Goal: Download file/media

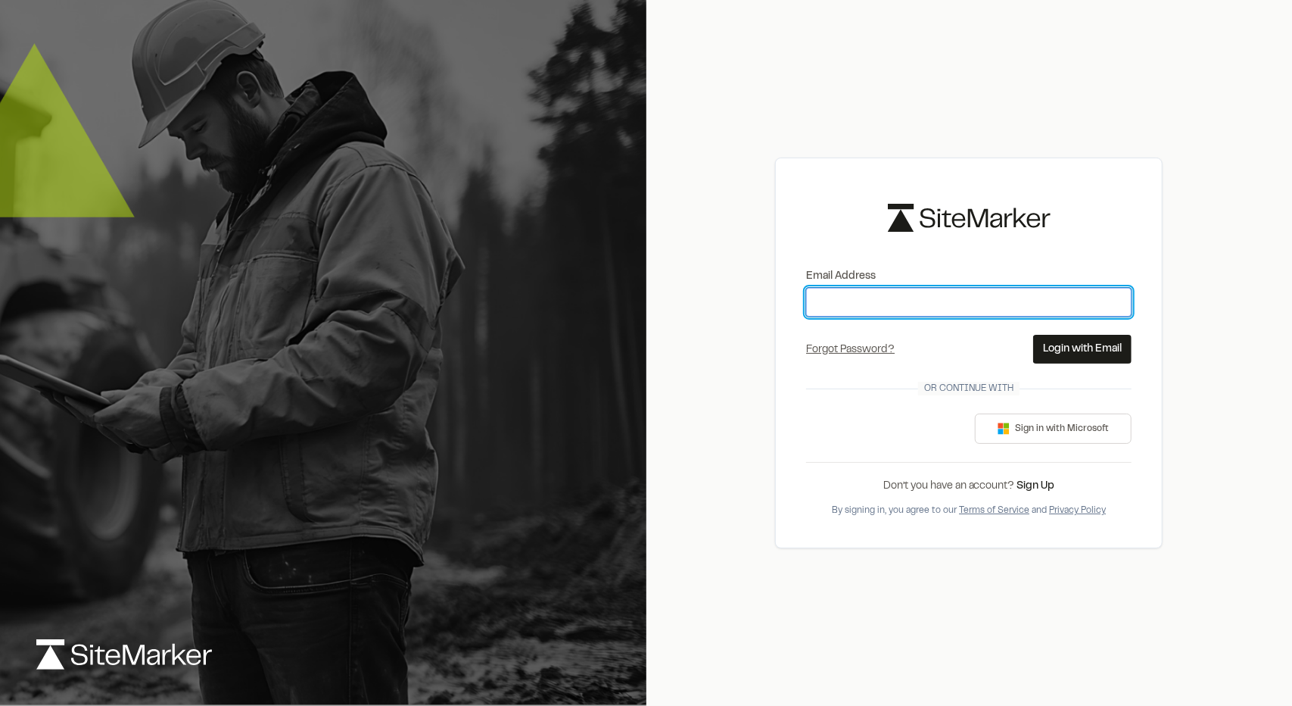
drag, startPoint x: 0, startPoint y: 0, endPoint x: 866, endPoint y: 304, distance: 917.8
click at [866, 304] on input "Email Address" at bounding box center [969, 302] width 326 height 29
type input "**********"
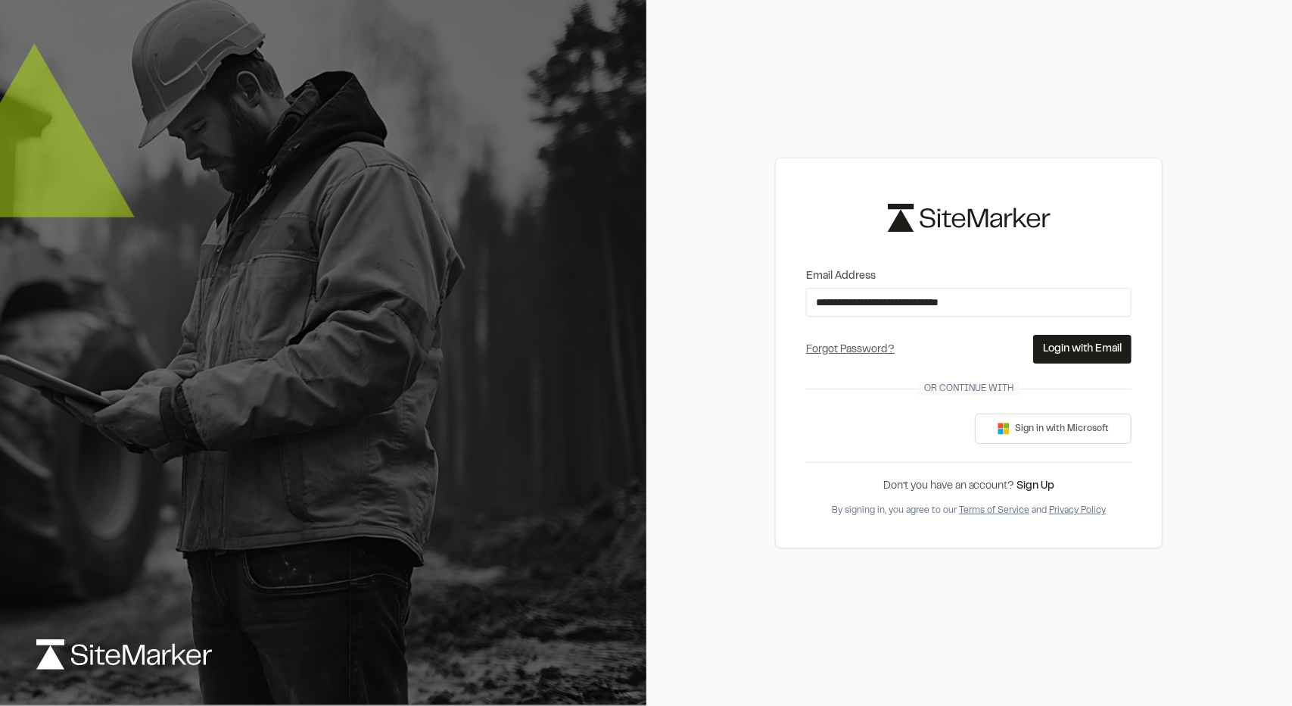
click at [1052, 335] on button "Login with Email" at bounding box center [1082, 349] width 98 height 29
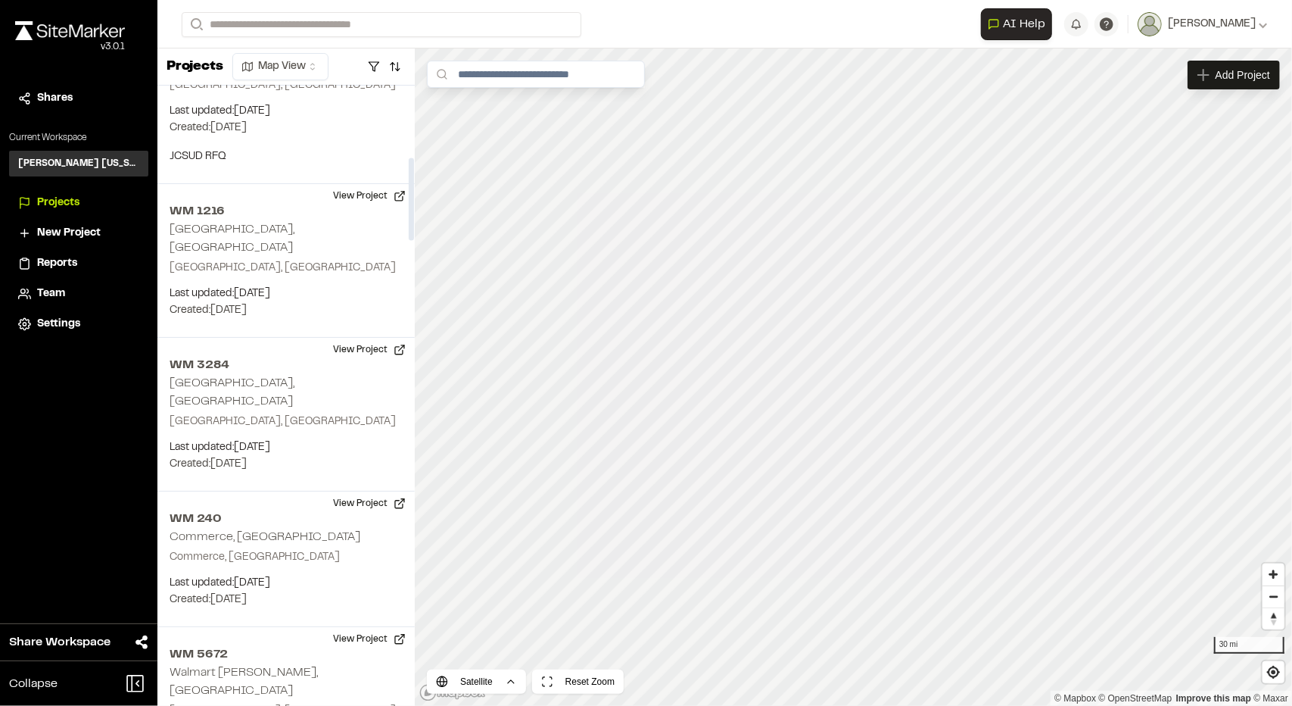
scroll to position [546, 0]
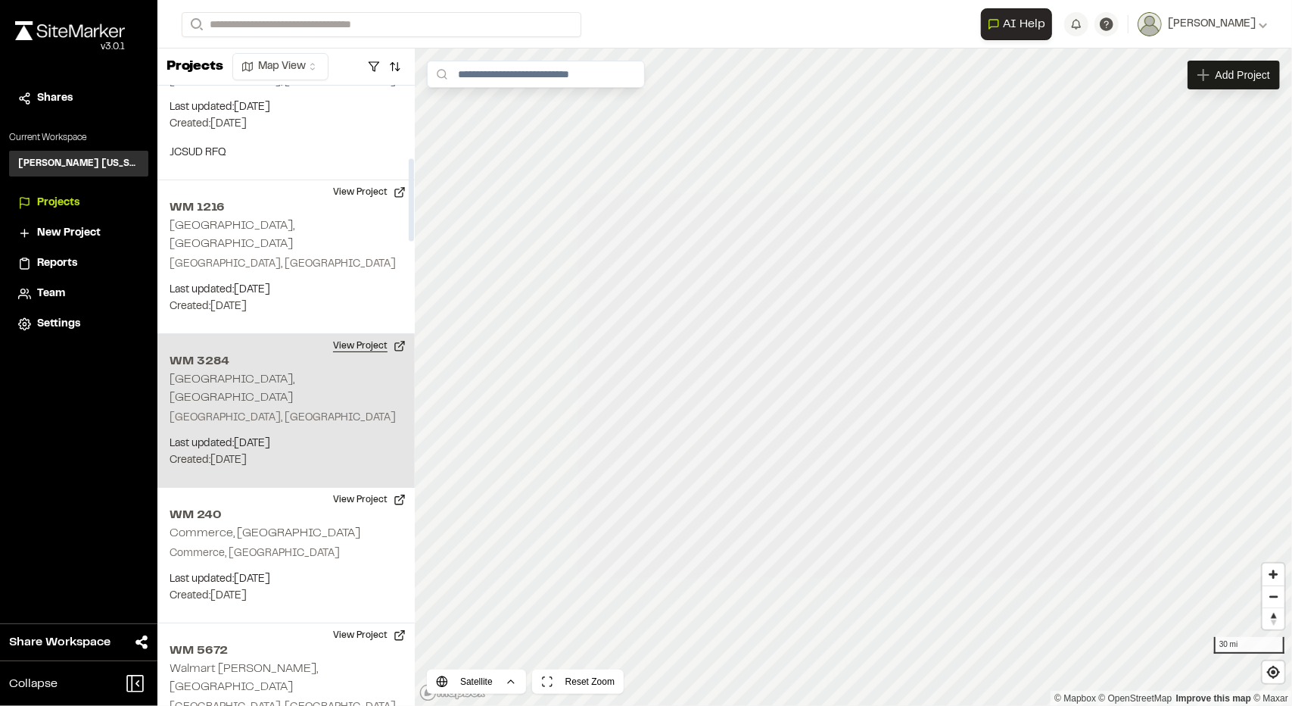
click at [343, 334] on button "View Project" at bounding box center [369, 346] width 91 height 24
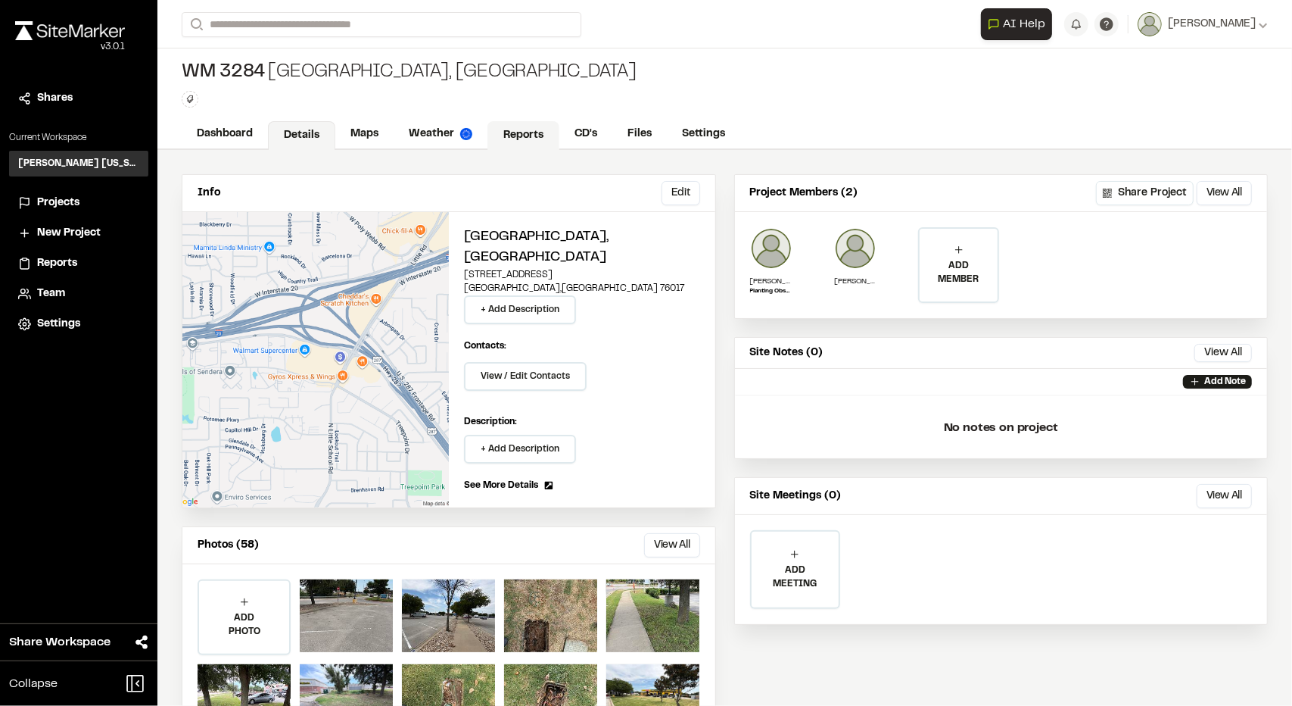
click at [501, 139] on link "Reports" at bounding box center [524, 135] width 72 height 29
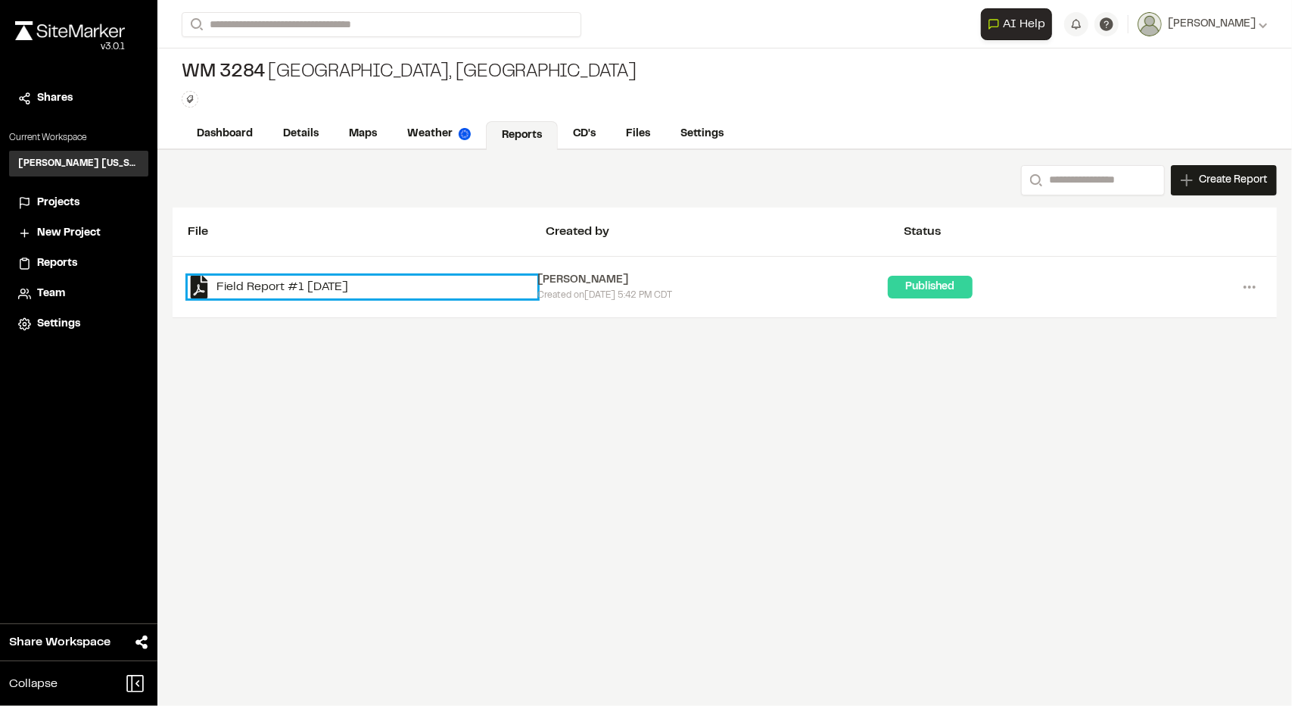
click at [280, 279] on link "Field Report #1 [DATE]" at bounding box center [363, 287] width 350 height 23
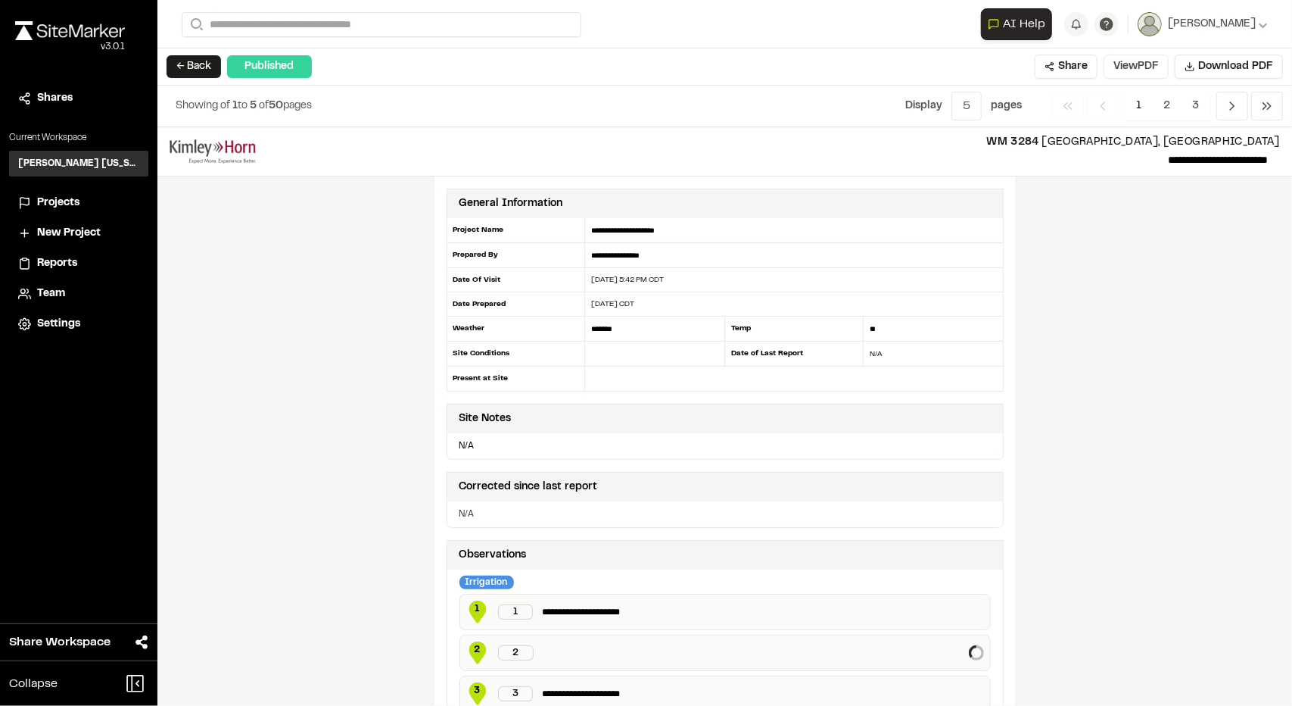
click at [1128, 67] on button "View PDF" at bounding box center [1136, 67] width 65 height 24
